Goal: Navigation & Orientation: Find specific page/section

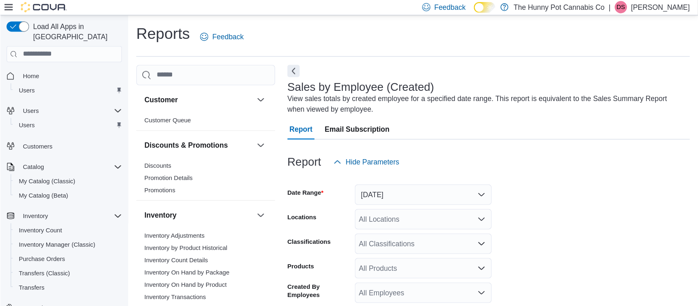
scroll to position [29, 0]
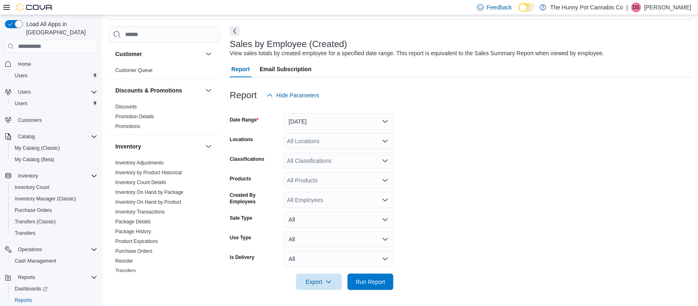
click at [34, 58] on span "Home" at bounding box center [56, 63] width 83 height 10
